Goal: Complete Application Form: Complete application form

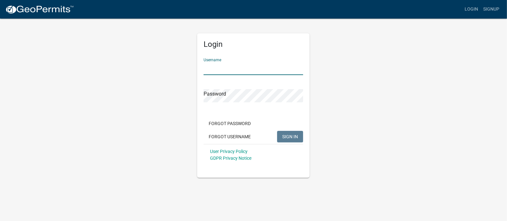
click at [210, 67] on input "Username" at bounding box center [254, 68] width 100 height 13
type input "noneE"
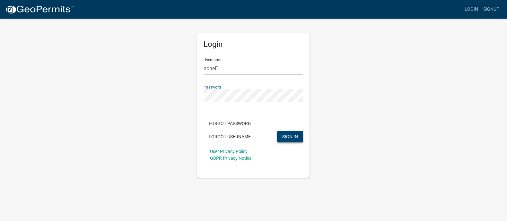
click at [288, 135] on span "SIGN IN" at bounding box center [290, 136] width 16 height 5
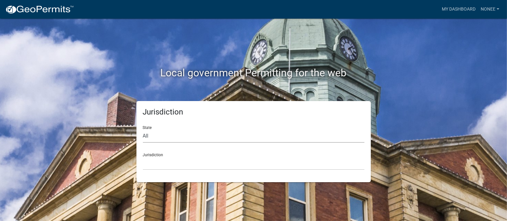
click at [157, 131] on select "All [US_STATE] [US_STATE] [US_STATE] [US_STATE] [US_STATE] [US_STATE] [US_STATE…" at bounding box center [254, 136] width 222 height 13
select select "Iowa"
click at [143, 130] on select "All Colorado Georgia Indiana Iowa Kansas Minnesota Ohio South Carolina Wisconsin" at bounding box center [254, 136] width 222 height 13
click at [155, 157] on select "Boone County, Iowa Butler County, Iowa Cerro Gordo County, Iowa City of Harlan,…" at bounding box center [254, 163] width 222 height 13
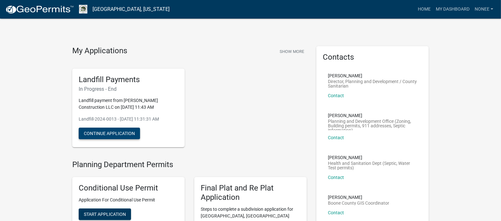
click at [120, 131] on button "Continue Application" at bounding box center [109, 134] width 61 height 12
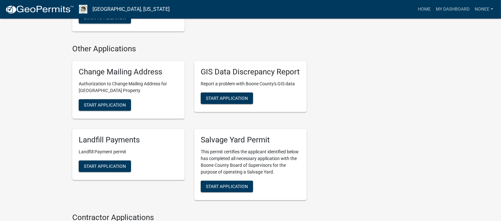
scroll to position [1169, 0]
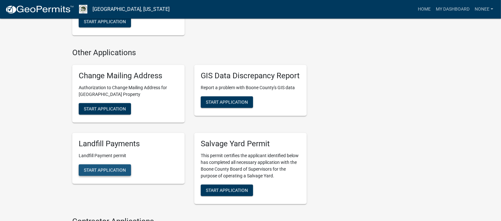
click at [98, 167] on span "Start Application" at bounding box center [105, 169] width 42 height 5
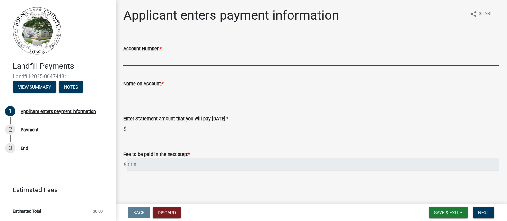
click at [155, 61] on input "Account Number: *" at bounding box center [311, 59] width 376 height 13
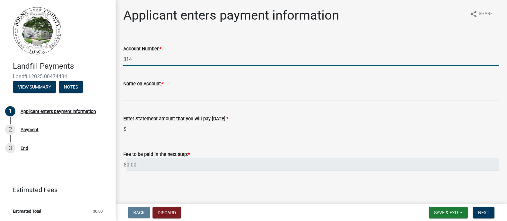
type input "314"
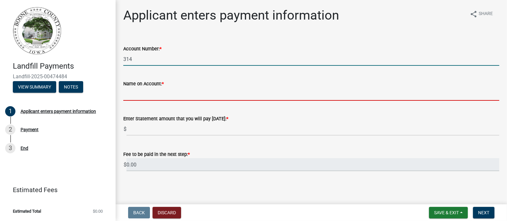
click at [128, 95] on input "Name on Account: *" at bounding box center [311, 94] width 376 height 13
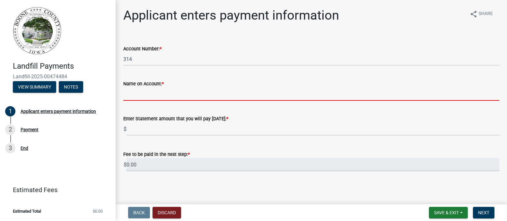
type input "[PERSON_NAME] Construction, LLC"
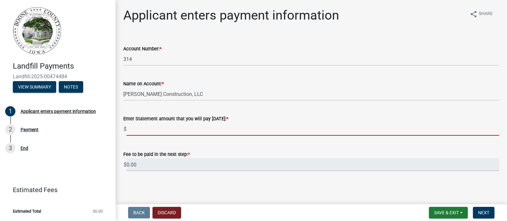
click at [130, 128] on input "text" at bounding box center [313, 129] width 373 height 13
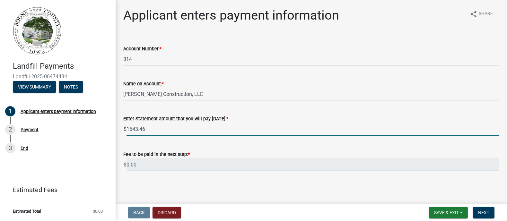
type input "1543.46"
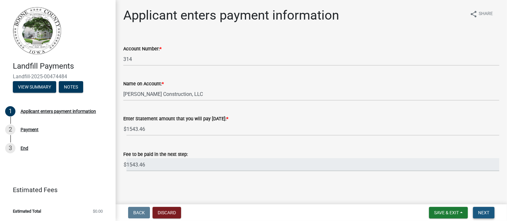
click at [487, 212] on span "Next" at bounding box center [483, 212] width 11 height 5
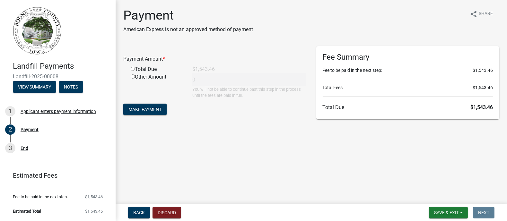
click at [133, 68] on input "radio" at bounding box center [133, 69] width 4 height 4
radio input "true"
type input "1543.46"
click at [141, 111] on span "Make Payment" at bounding box center [145, 109] width 33 height 5
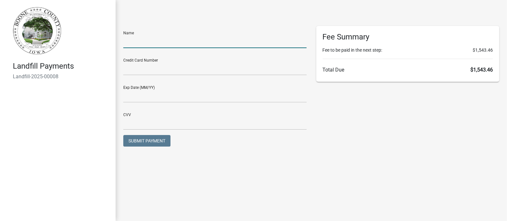
click at [130, 40] on input "text" at bounding box center [214, 41] width 183 height 13
type input "Debra J Pritchard"
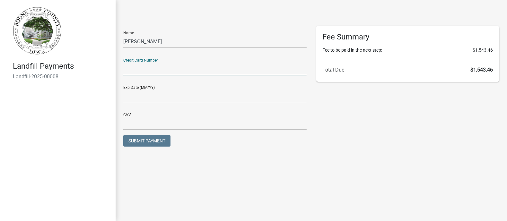
click at [130, 67] on input "text" at bounding box center [214, 68] width 183 height 13
type input "5186720008049304"
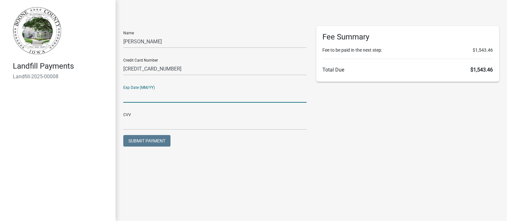
click at [125, 99] on input "text" at bounding box center [214, 96] width 183 height 13
type input "09/26"
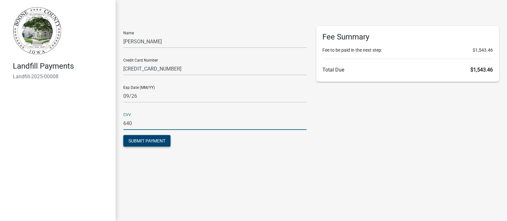
type input "640"
click at [138, 139] on span "Submit Payment" at bounding box center [147, 140] width 37 height 5
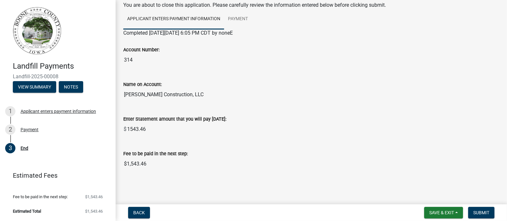
scroll to position [40, 0]
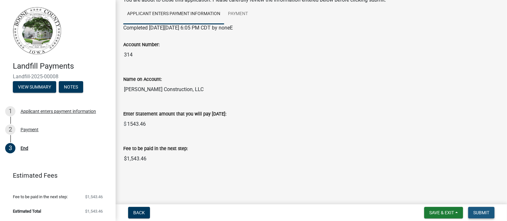
click at [479, 212] on span "Submit" at bounding box center [482, 212] width 16 height 5
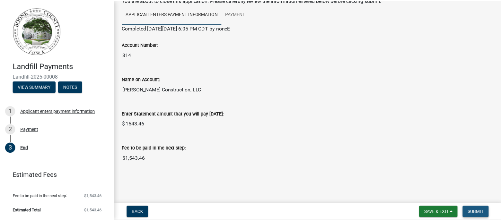
scroll to position [0, 0]
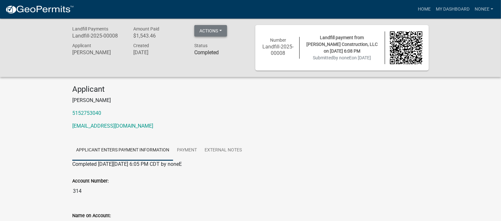
click at [221, 30] on button "Actions" at bounding box center [210, 31] width 33 height 12
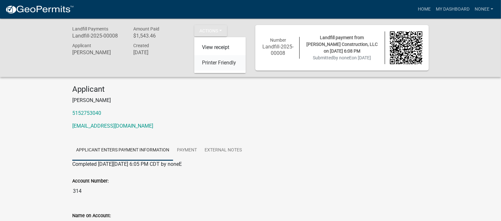
click at [219, 63] on link "Printer Friendly" at bounding box center [219, 62] width 51 height 15
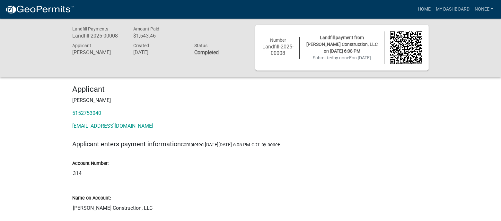
click at [231, 91] on h4 "Applicant" at bounding box center [250, 89] width 357 height 9
